Goal: Transaction & Acquisition: Subscribe to service/newsletter

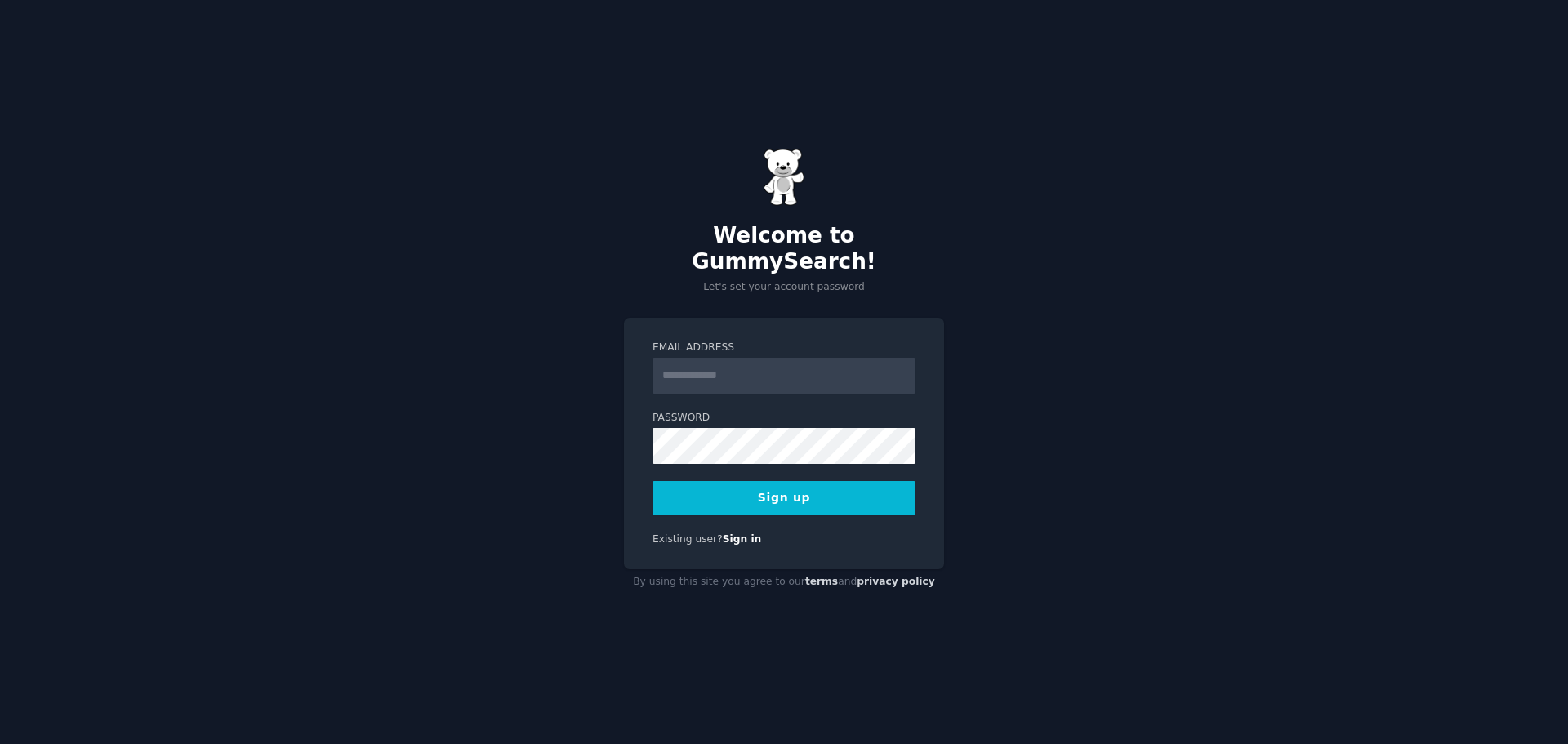
click at [686, 361] on input "Email Address" at bounding box center [784, 376] width 263 height 36
type input "**********"
click at [685, 322] on div "**********" at bounding box center [784, 444] width 321 height 252
click at [778, 487] on button "Sign up" at bounding box center [784, 498] width 263 height 35
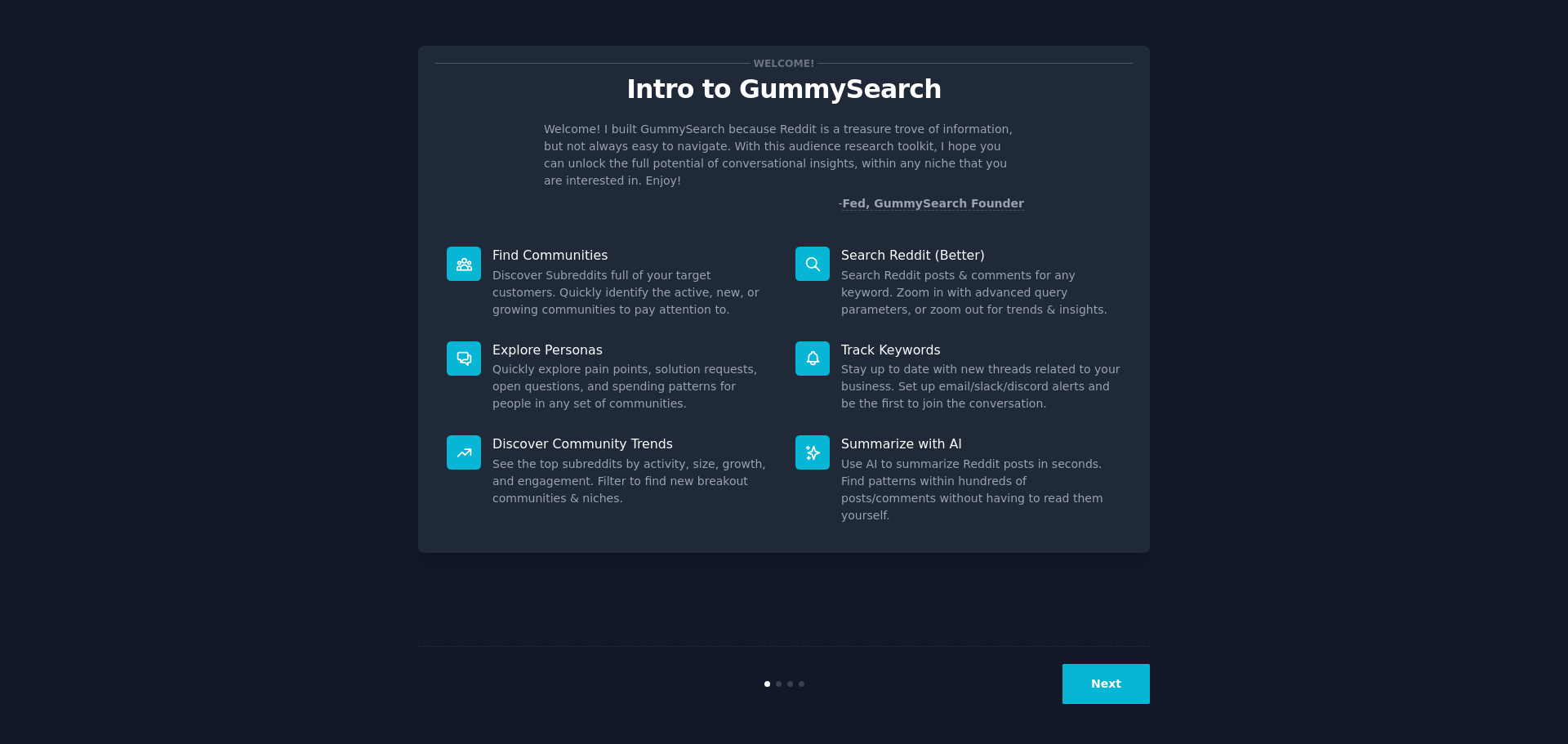
click at [1327, 360] on div "Welcome! Intro to GummySearch Welcome! I built GummySearch because Reddit is a …" at bounding box center [784, 372] width 1523 height 698
click at [1120, 689] on button "Next" at bounding box center [1106, 684] width 87 height 40
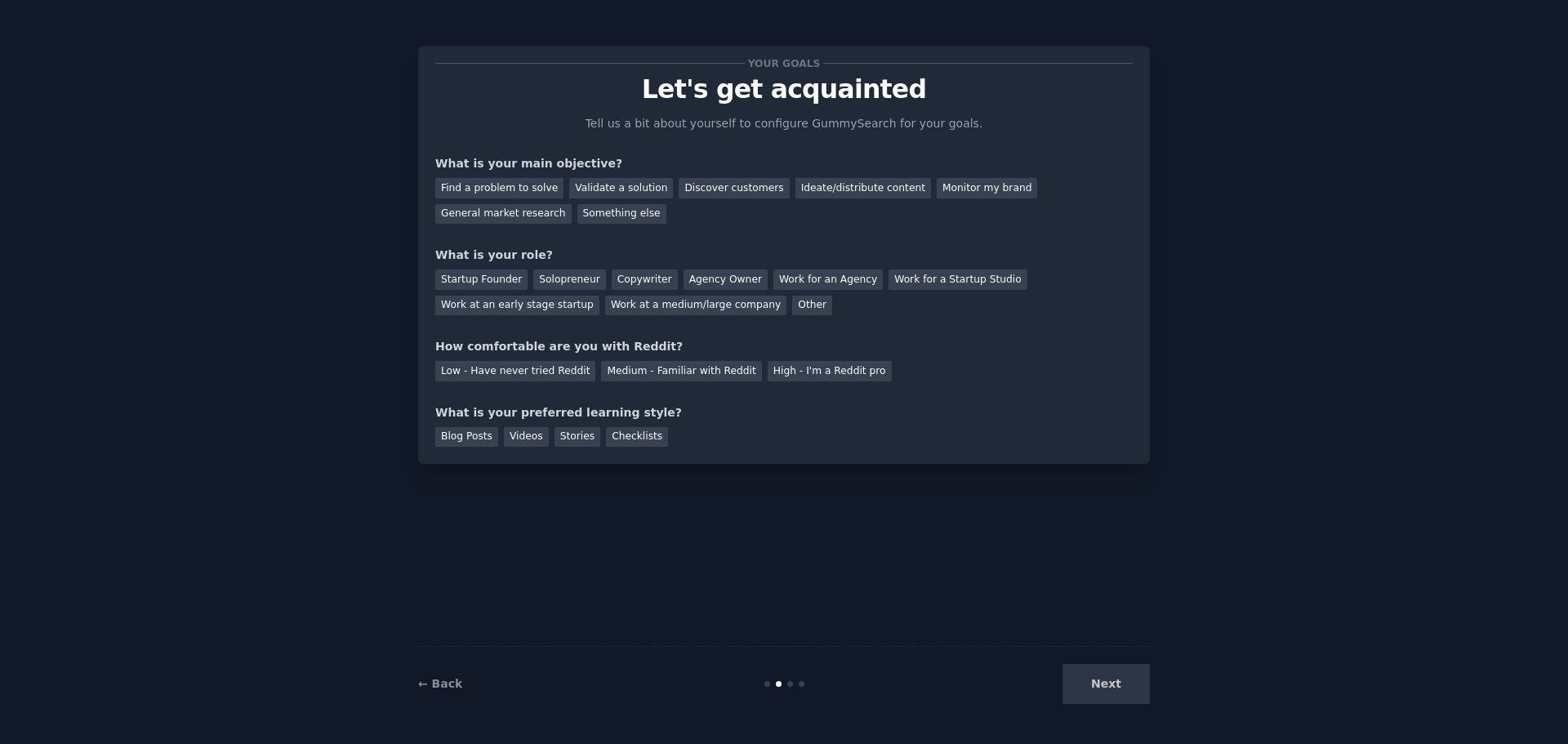
click at [1119, 689] on div "Next" at bounding box center [1027, 684] width 244 height 40
click at [1107, 677] on div "Next" at bounding box center [1027, 684] width 244 height 40
click at [509, 187] on div "Find a problem to solve" at bounding box center [499, 188] width 128 height 20
click at [489, 281] on div "Startup Founder" at bounding box center [481, 280] width 92 height 20
click at [691, 374] on div "Medium - Familiar with Reddit" at bounding box center [681, 371] width 160 height 20
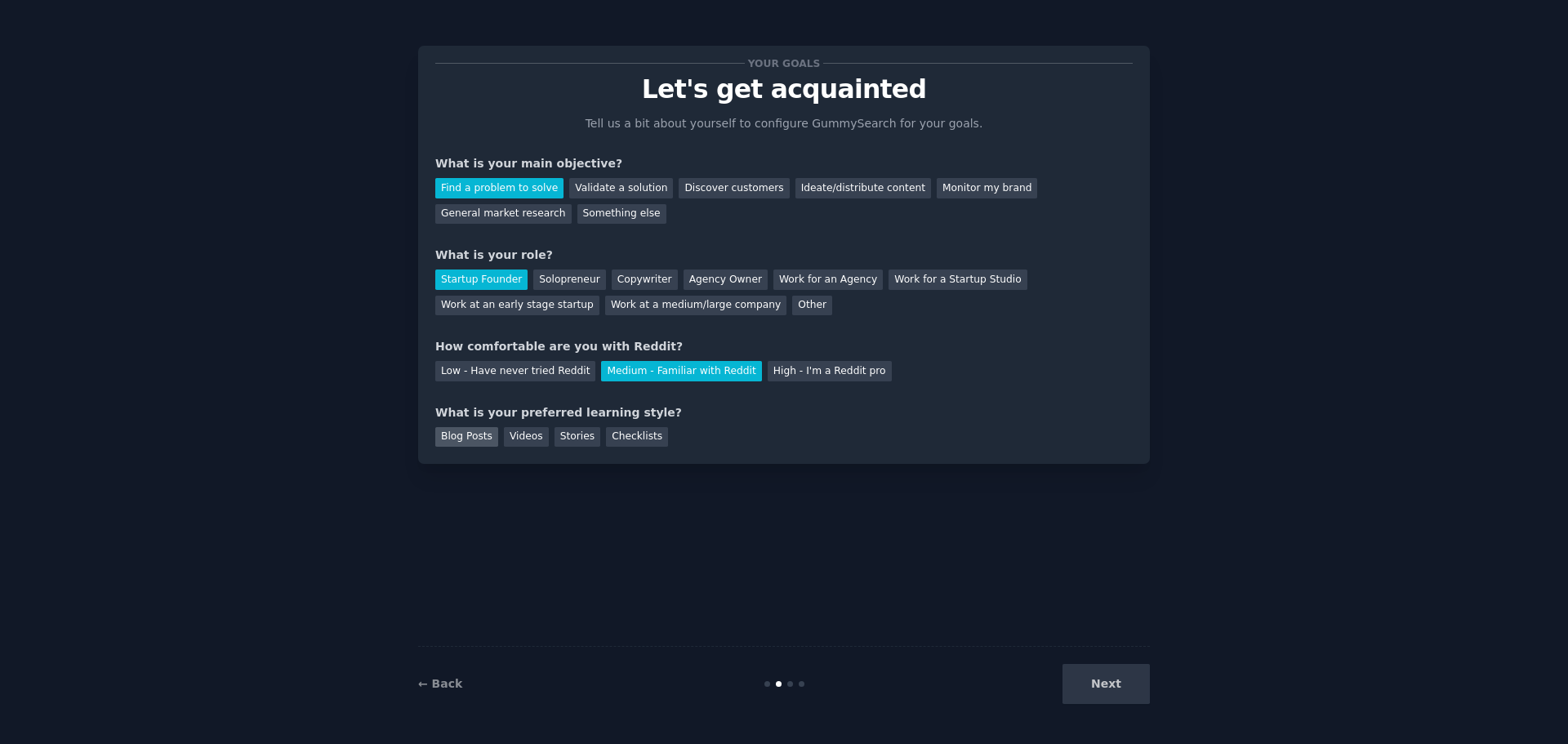
click at [463, 438] on div "Blog Posts" at bounding box center [466, 437] width 63 height 20
click at [1097, 686] on button "Next" at bounding box center [1106, 684] width 87 height 40
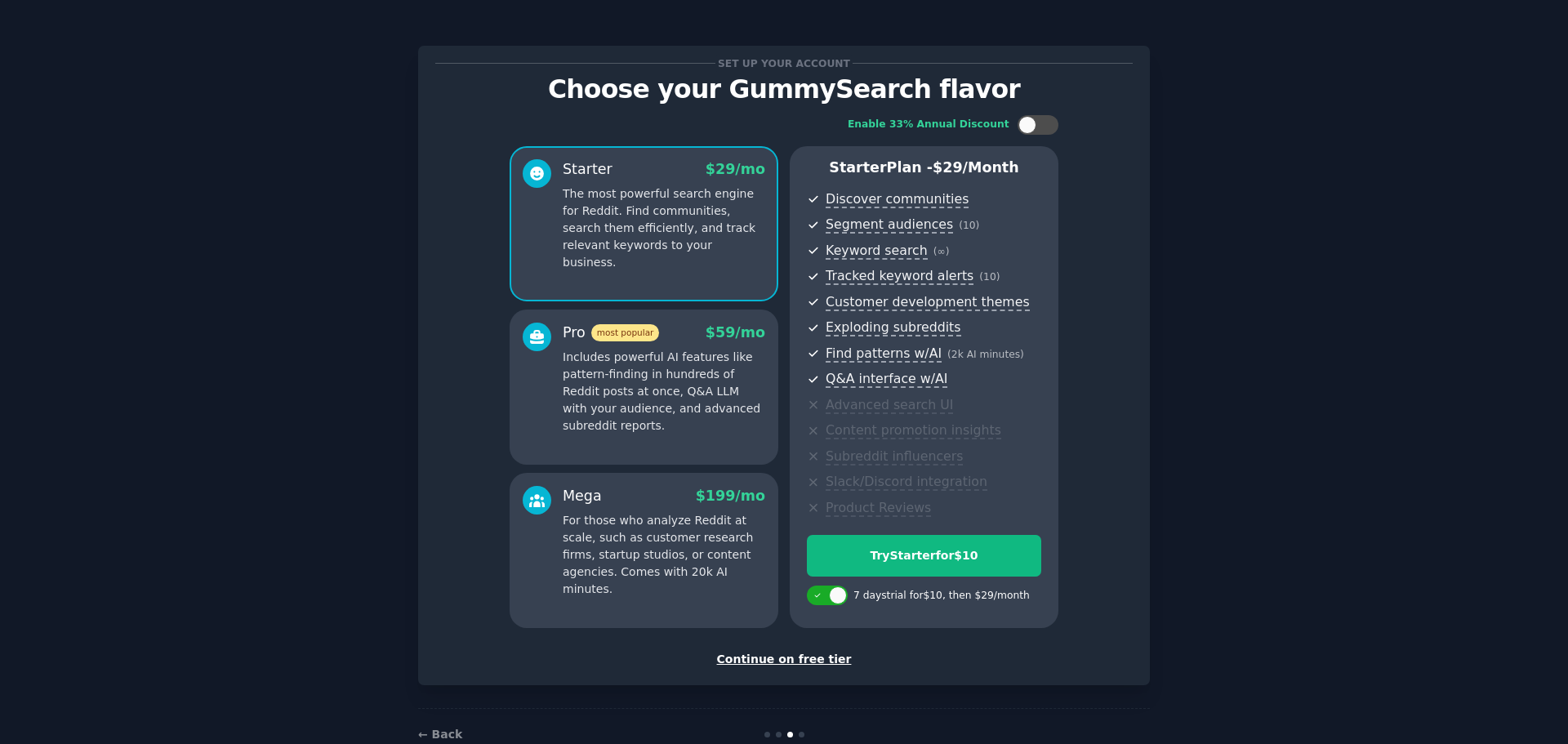
scroll to position [39, 0]
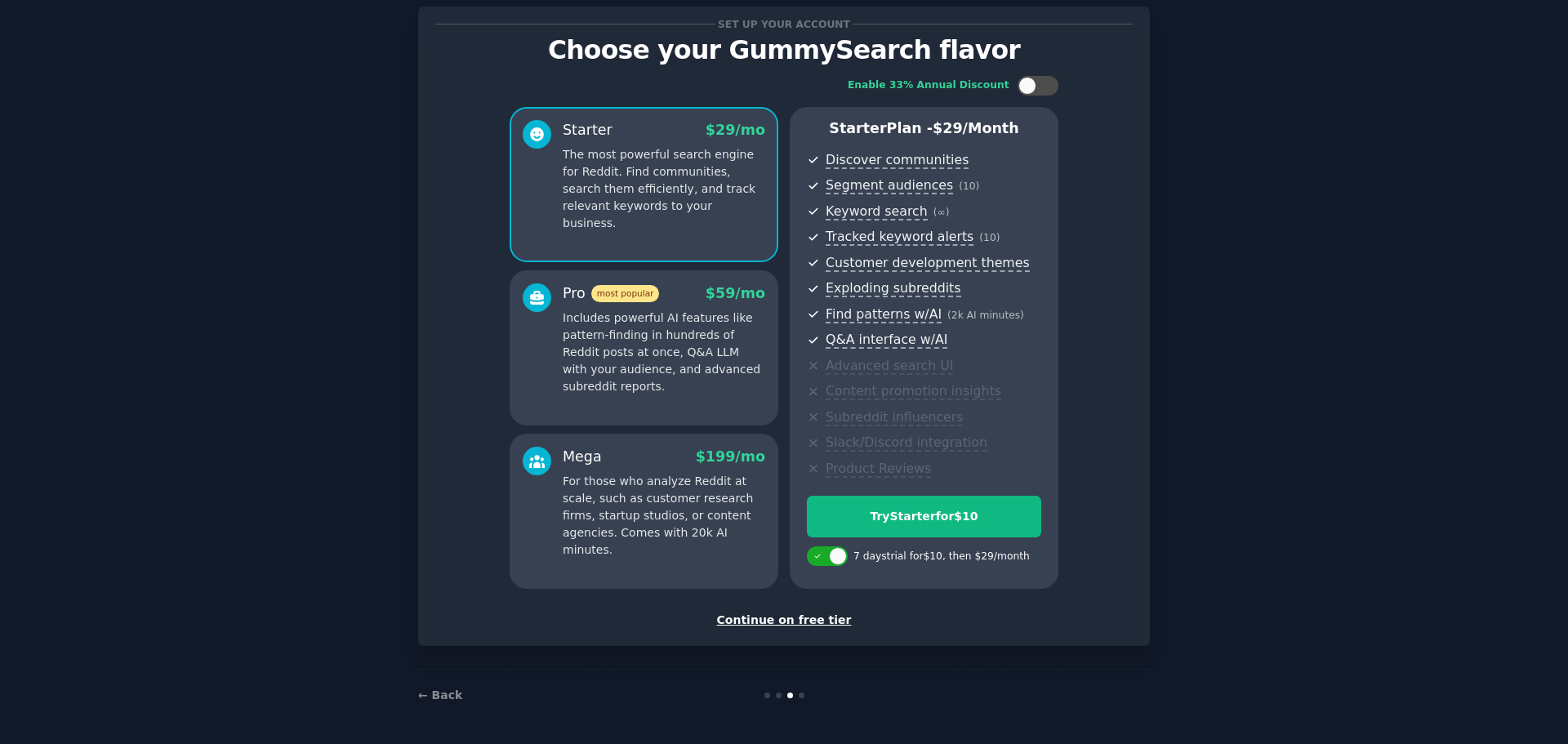
click at [816, 622] on div "Continue on free tier" at bounding box center [784, 620] width 698 height 17
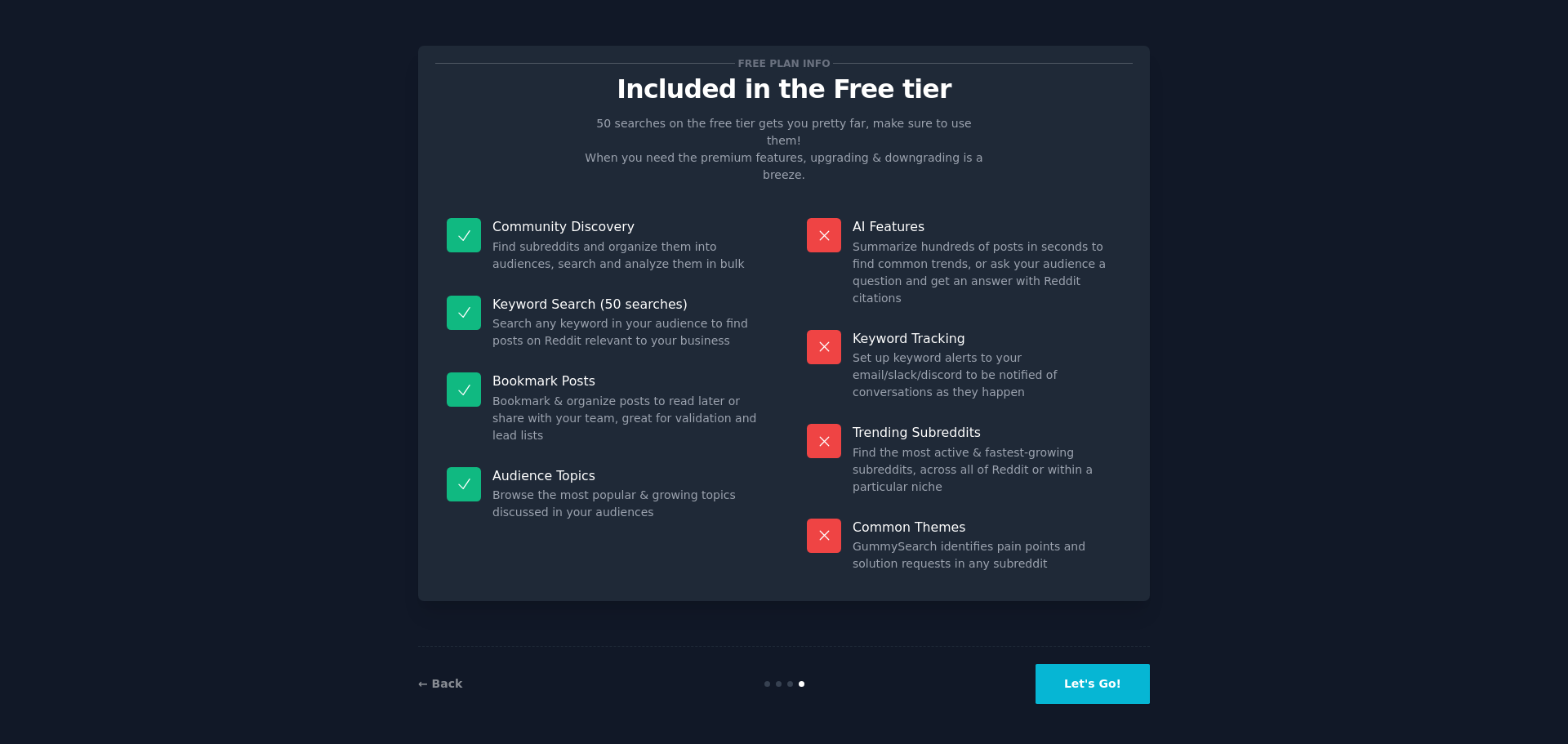
click at [1127, 691] on button "Let's Go!" at bounding box center [1092, 684] width 115 height 40
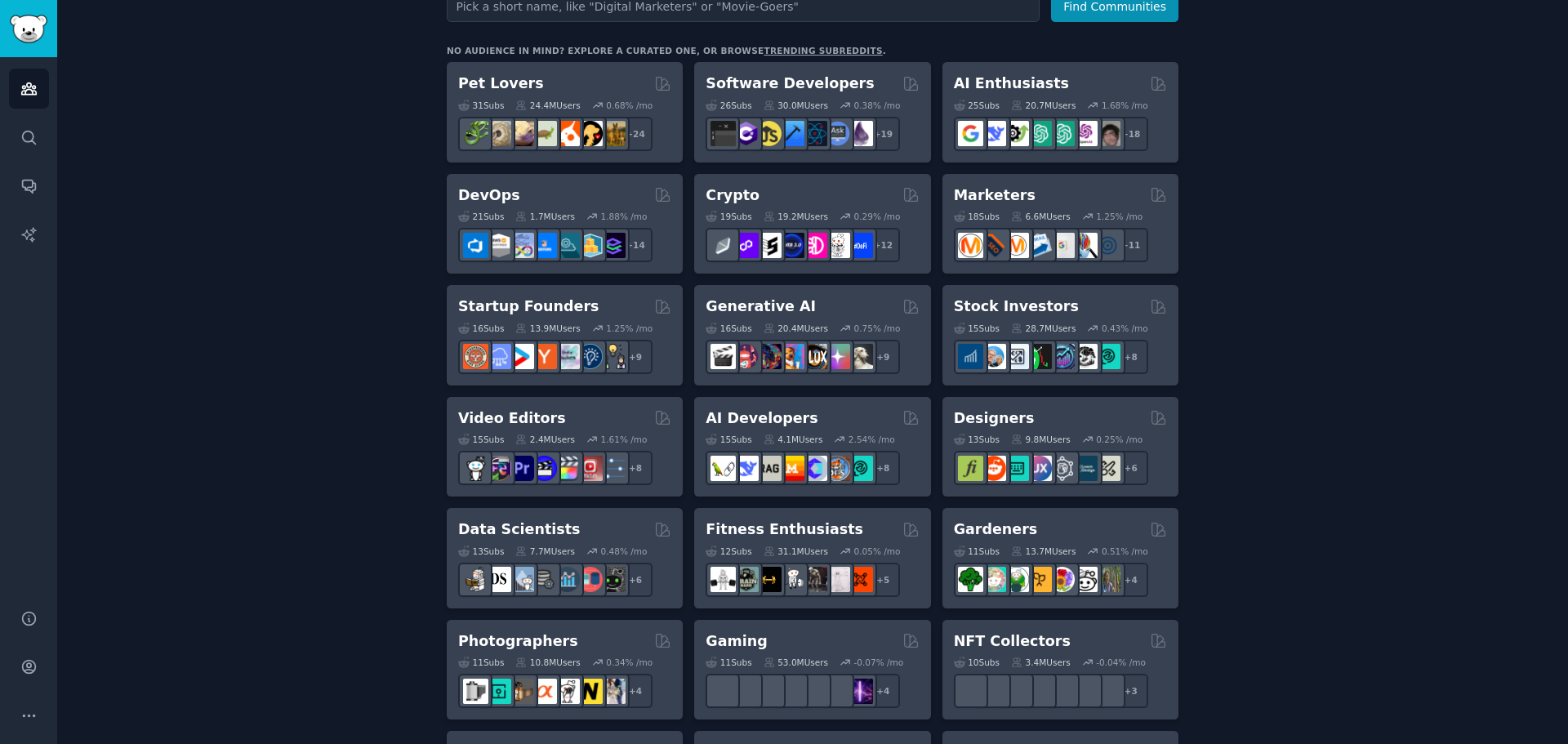
scroll to position [245, 0]
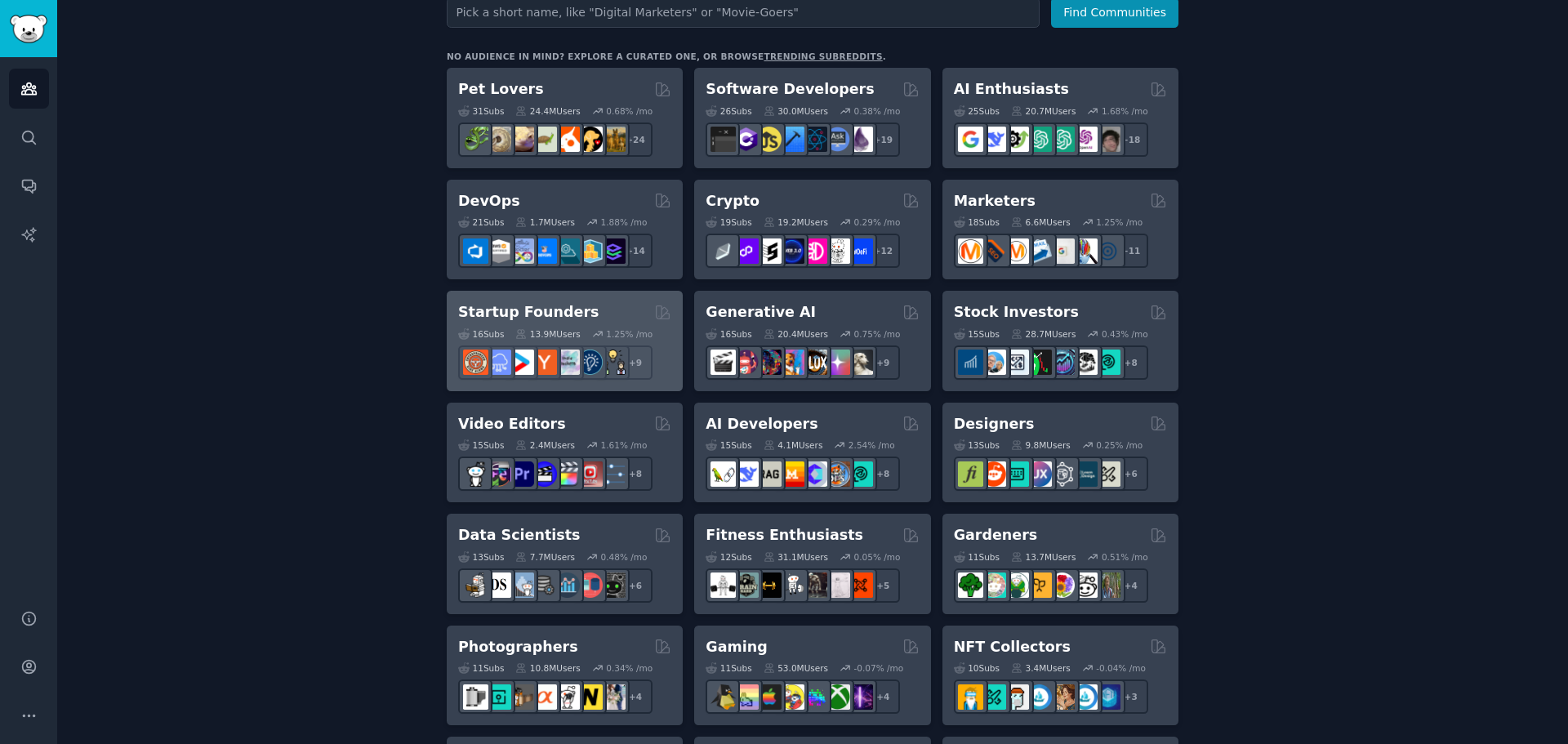
click at [552, 311] on h2 "Startup Founders" at bounding box center [528, 312] width 140 height 20
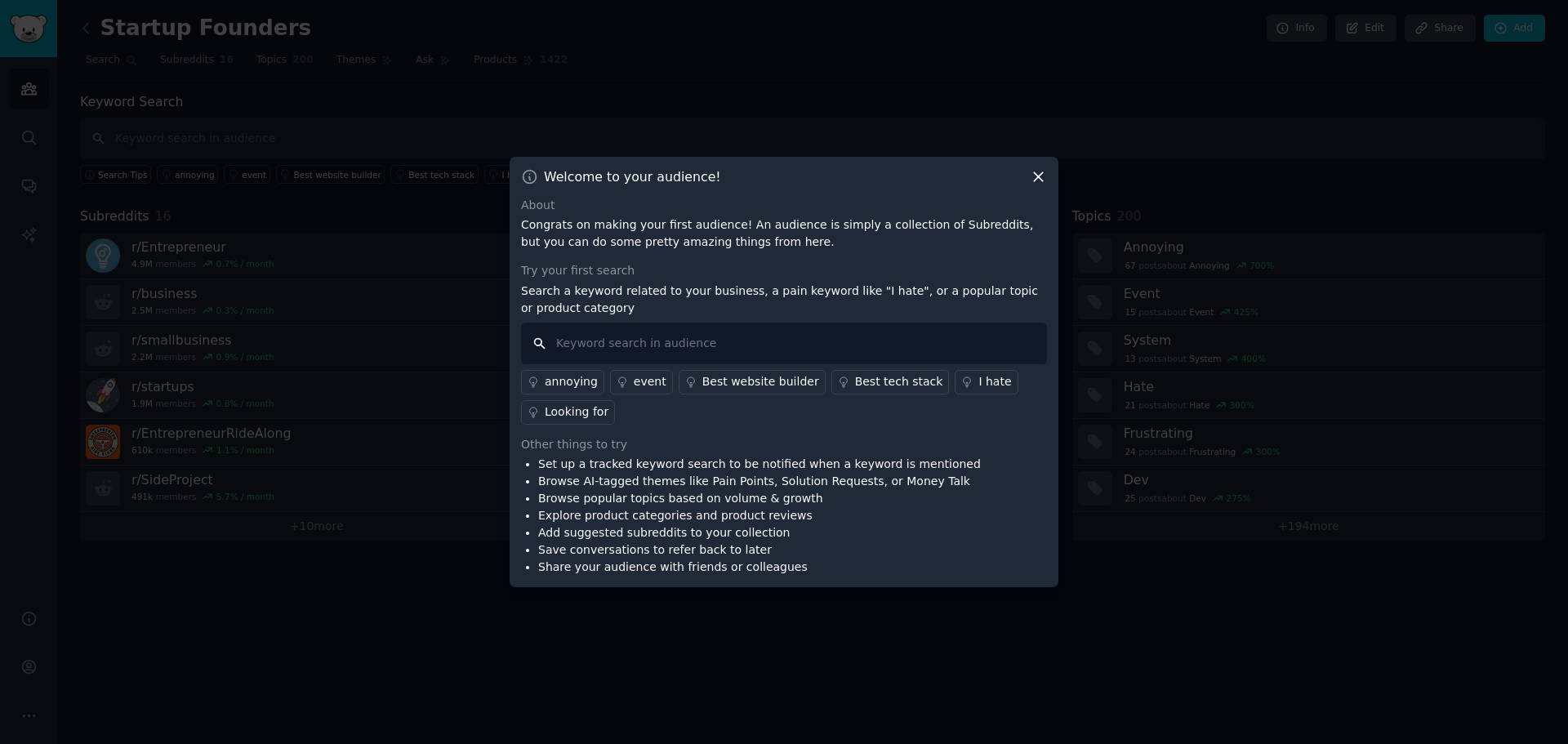
click at [641, 340] on input "text" at bounding box center [784, 343] width 526 height 42
type input "lead generation, digital marketing, seo, social media management,"
